Goal: Find specific page/section: Find specific page/section

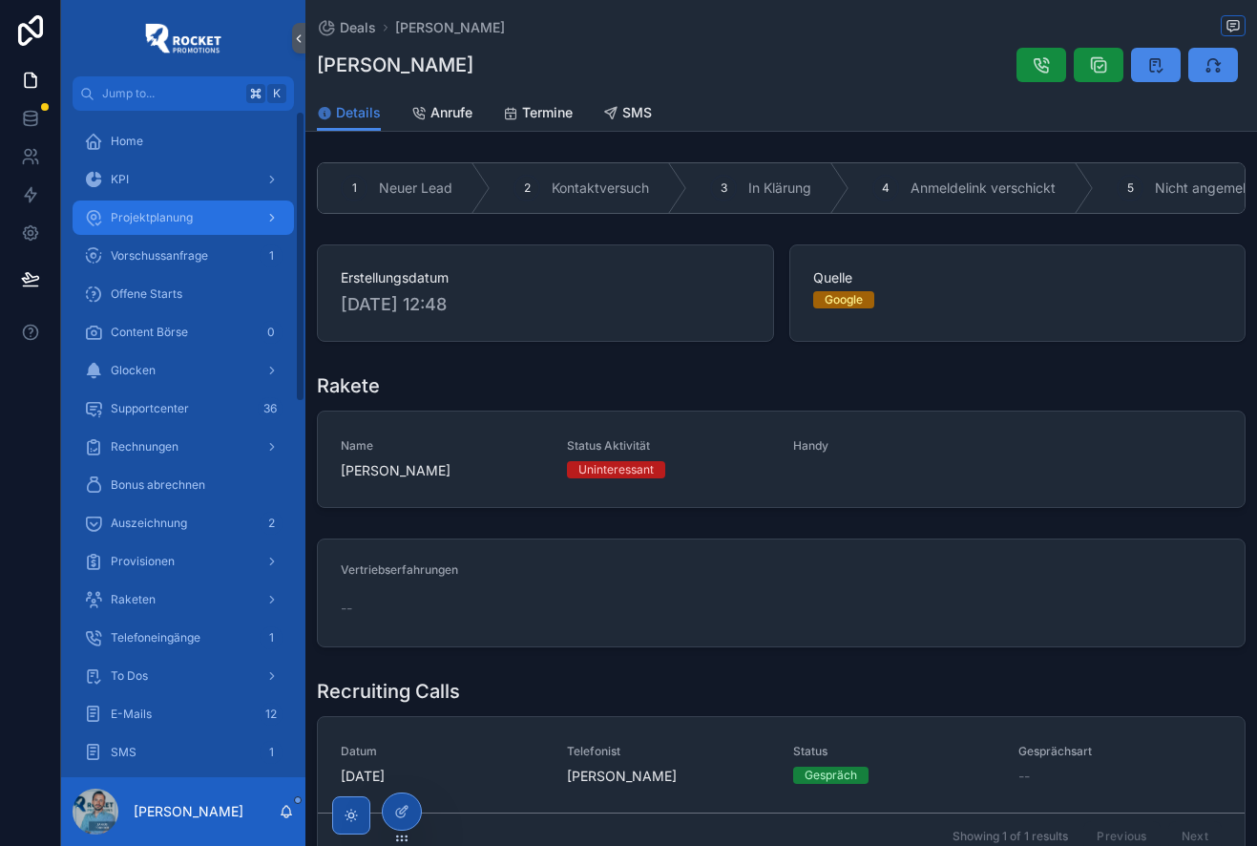
click at [188, 222] on span "Projektplanung" at bounding box center [152, 217] width 82 height 15
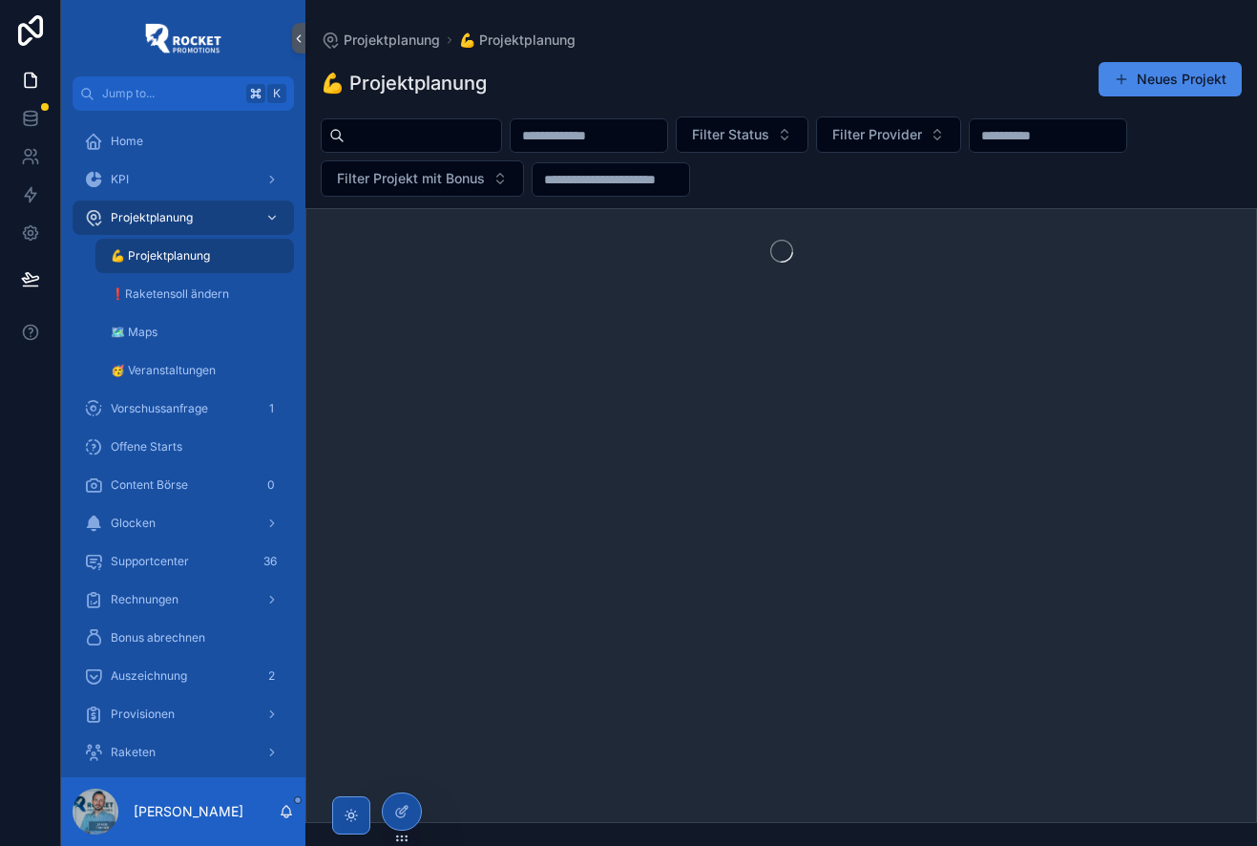
click at [424, 140] on input "scrollable content" at bounding box center [423, 135] width 157 height 27
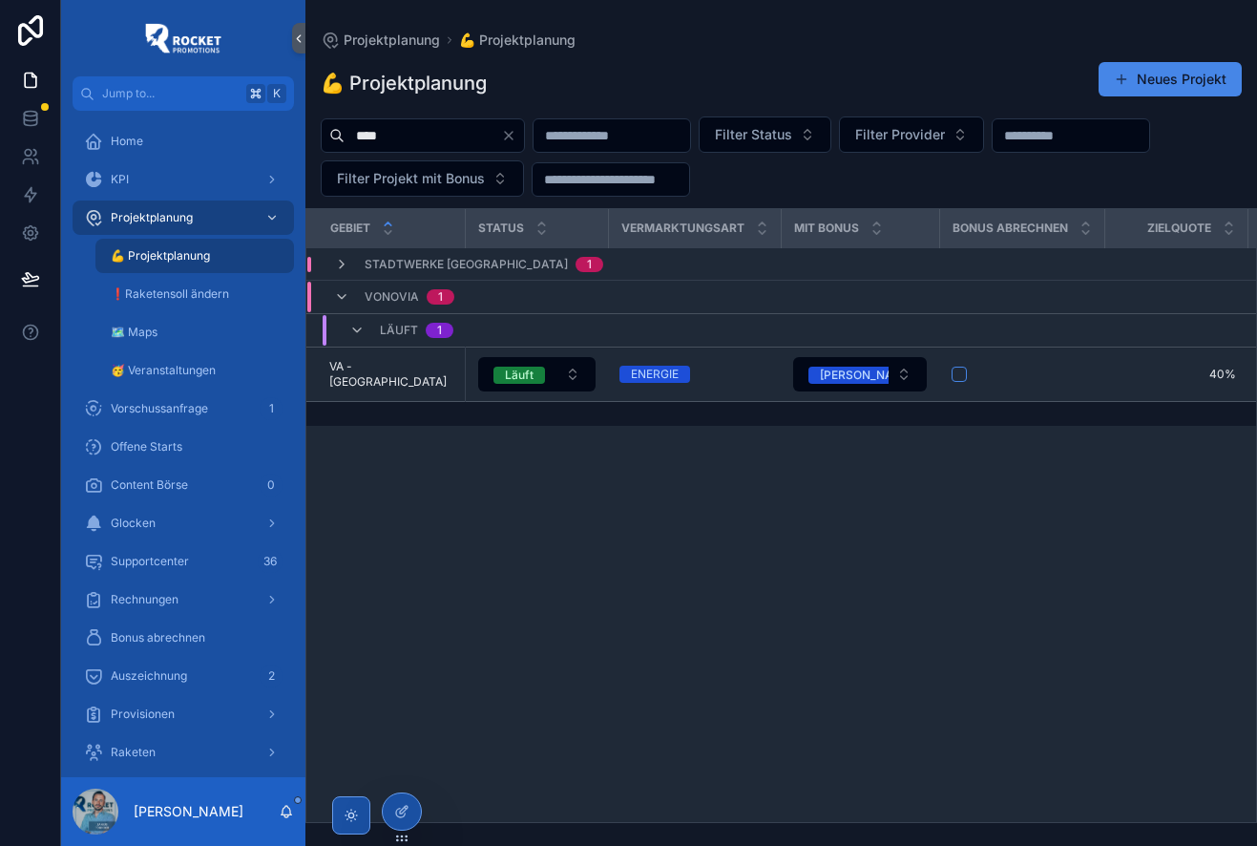
type input "****"
click at [336, 255] on td "Stadtwerke Augsburg 1" at bounding box center [543, 264] width 474 height 32
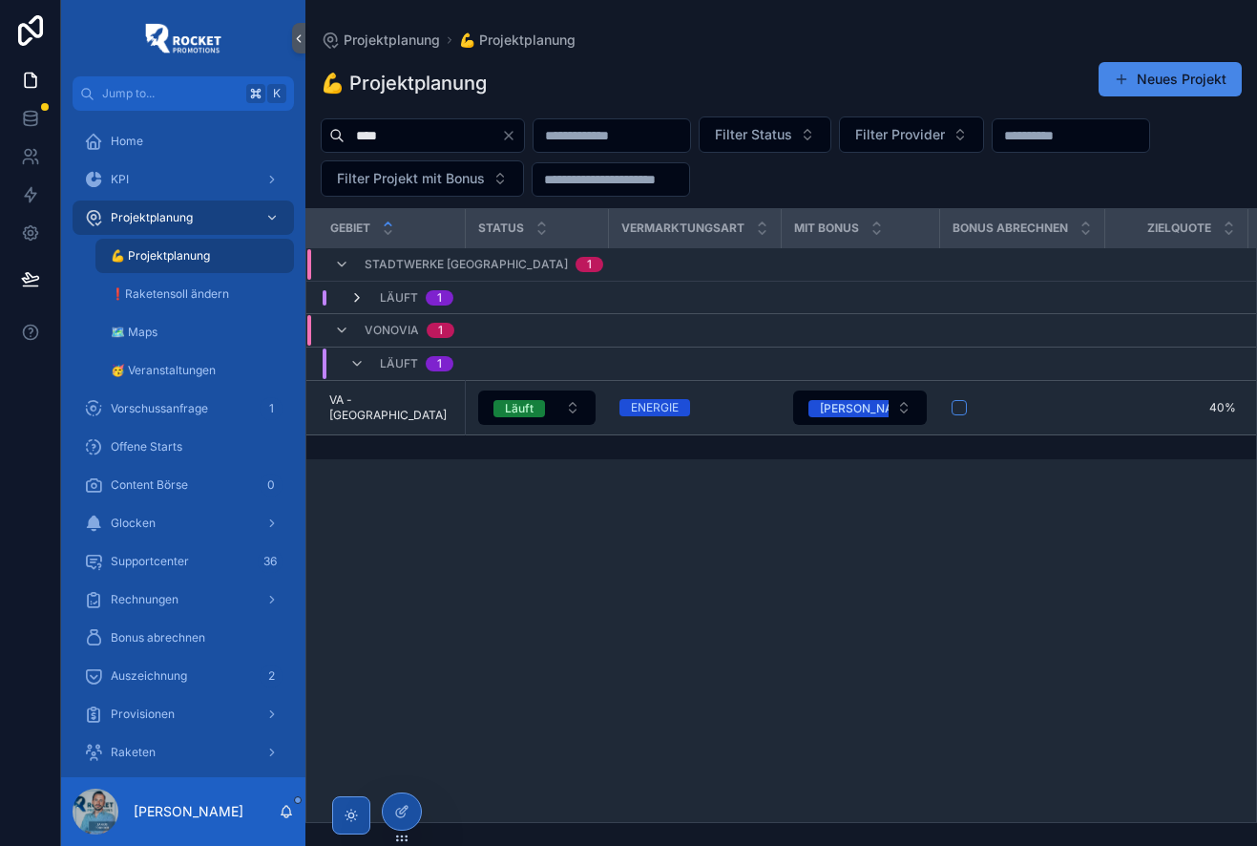
click at [356, 297] on icon "scrollable content" at bounding box center [356, 297] width 15 height 15
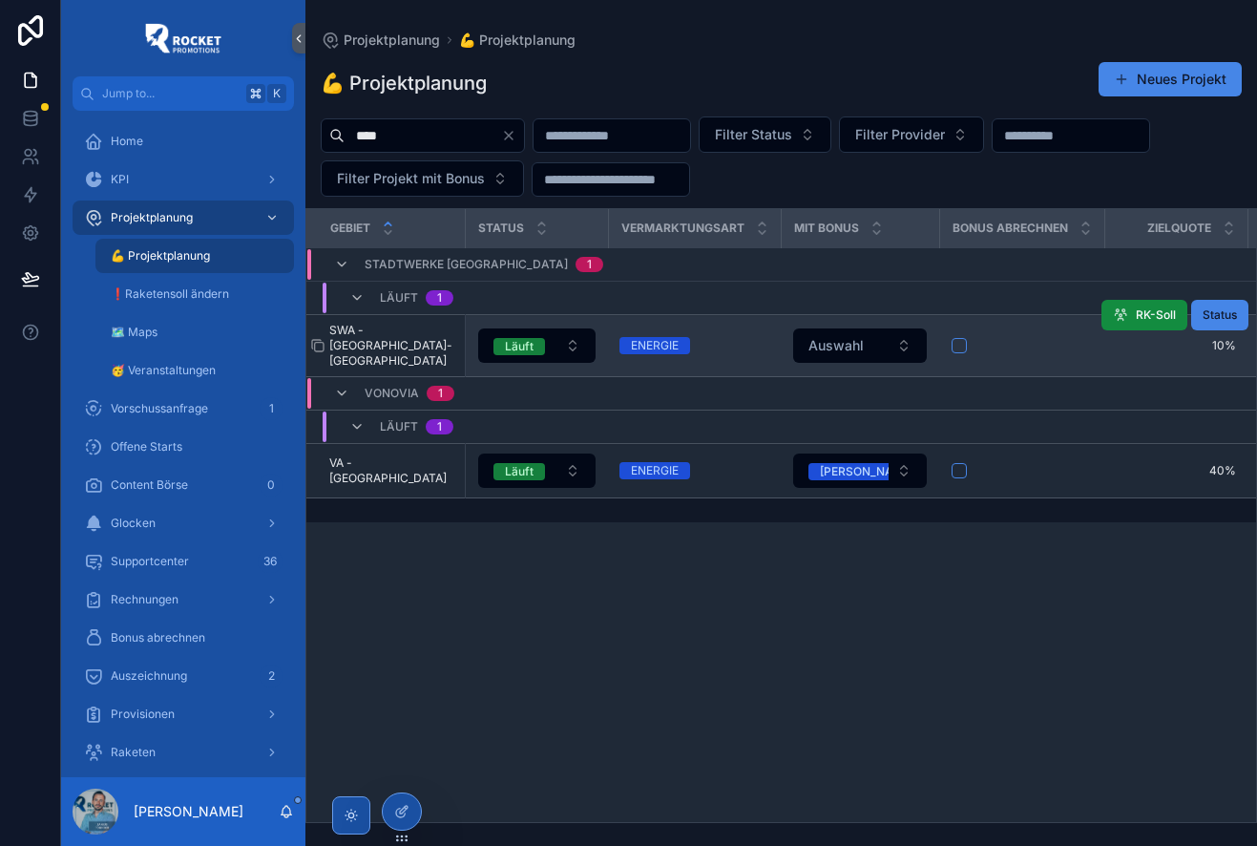
click at [390, 326] on span "SWA - [GEOGRAPHIC_DATA]-[GEOGRAPHIC_DATA]" at bounding box center [391, 346] width 124 height 46
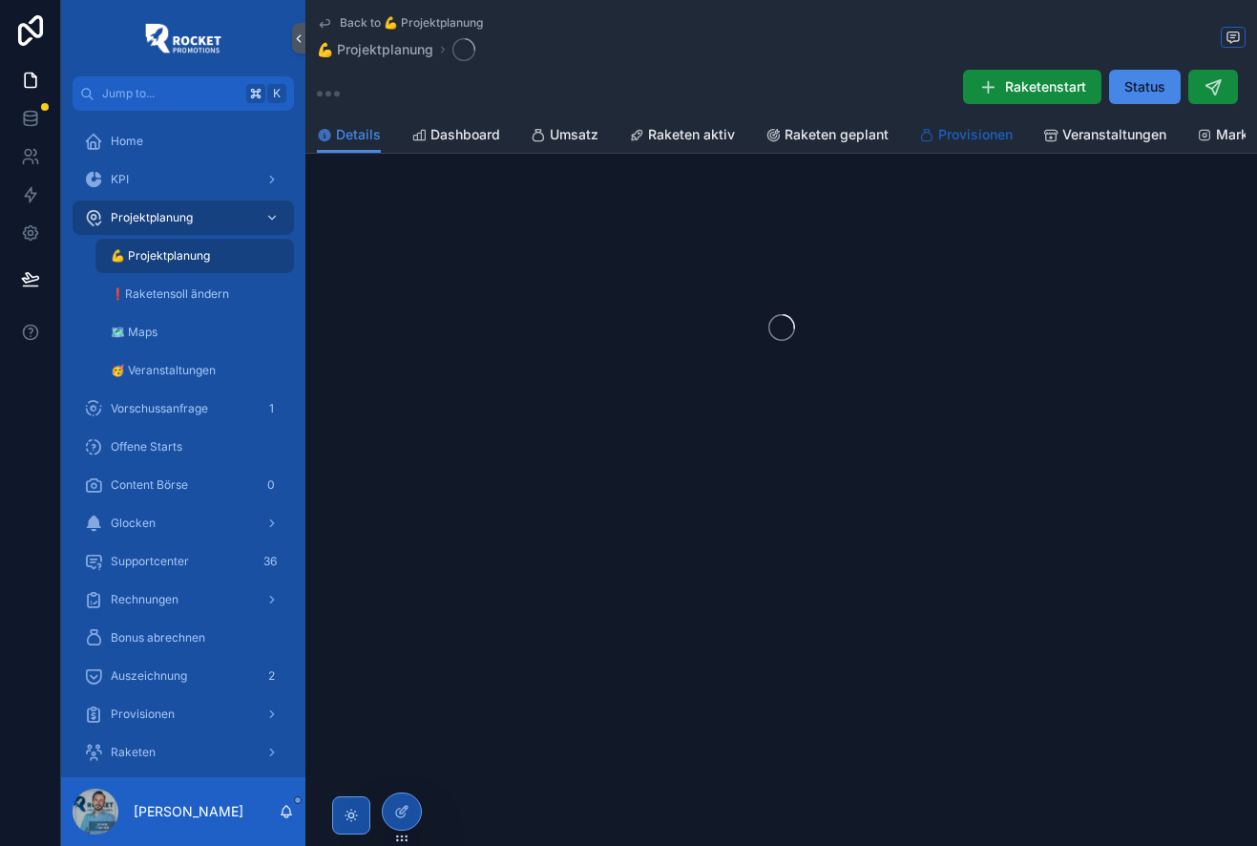
click at [970, 133] on span "Provisionen" at bounding box center [975, 134] width 74 height 19
